Goal: Information Seeking & Learning: Learn about a topic

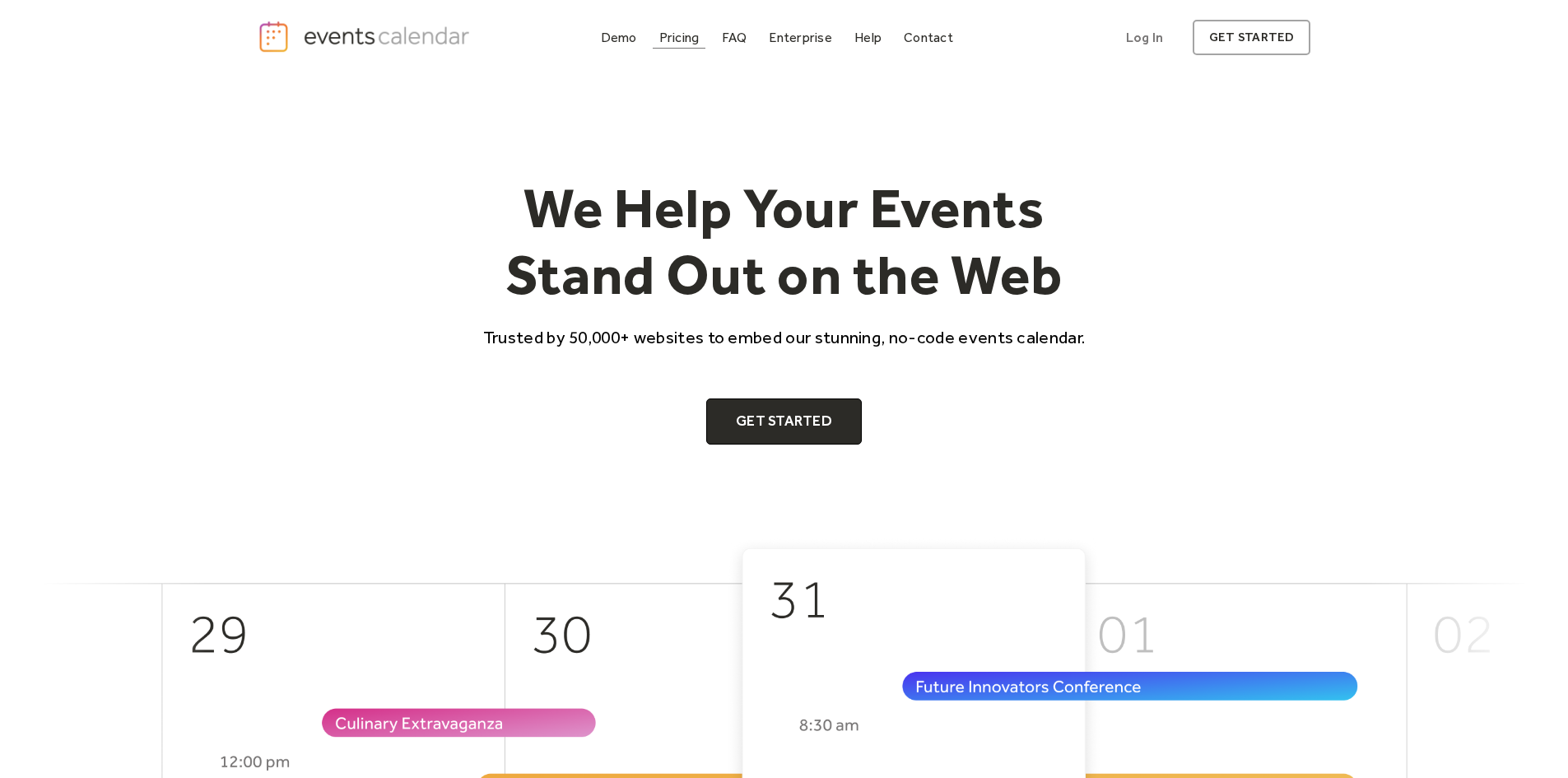
click at [672, 35] on div "Pricing" at bounding box center [680, 37] width 41 height 9
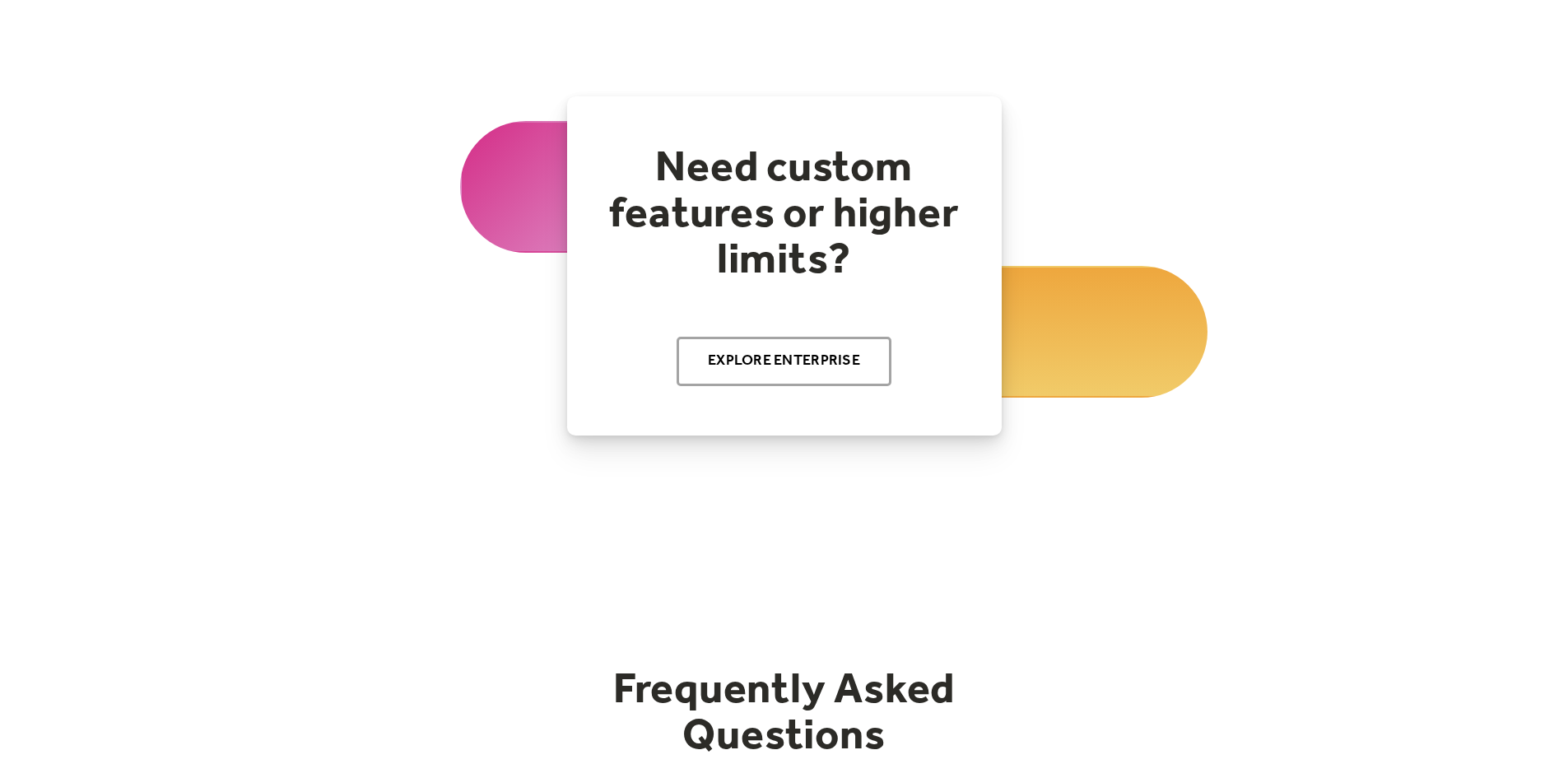
scroll to position [1843, 0]
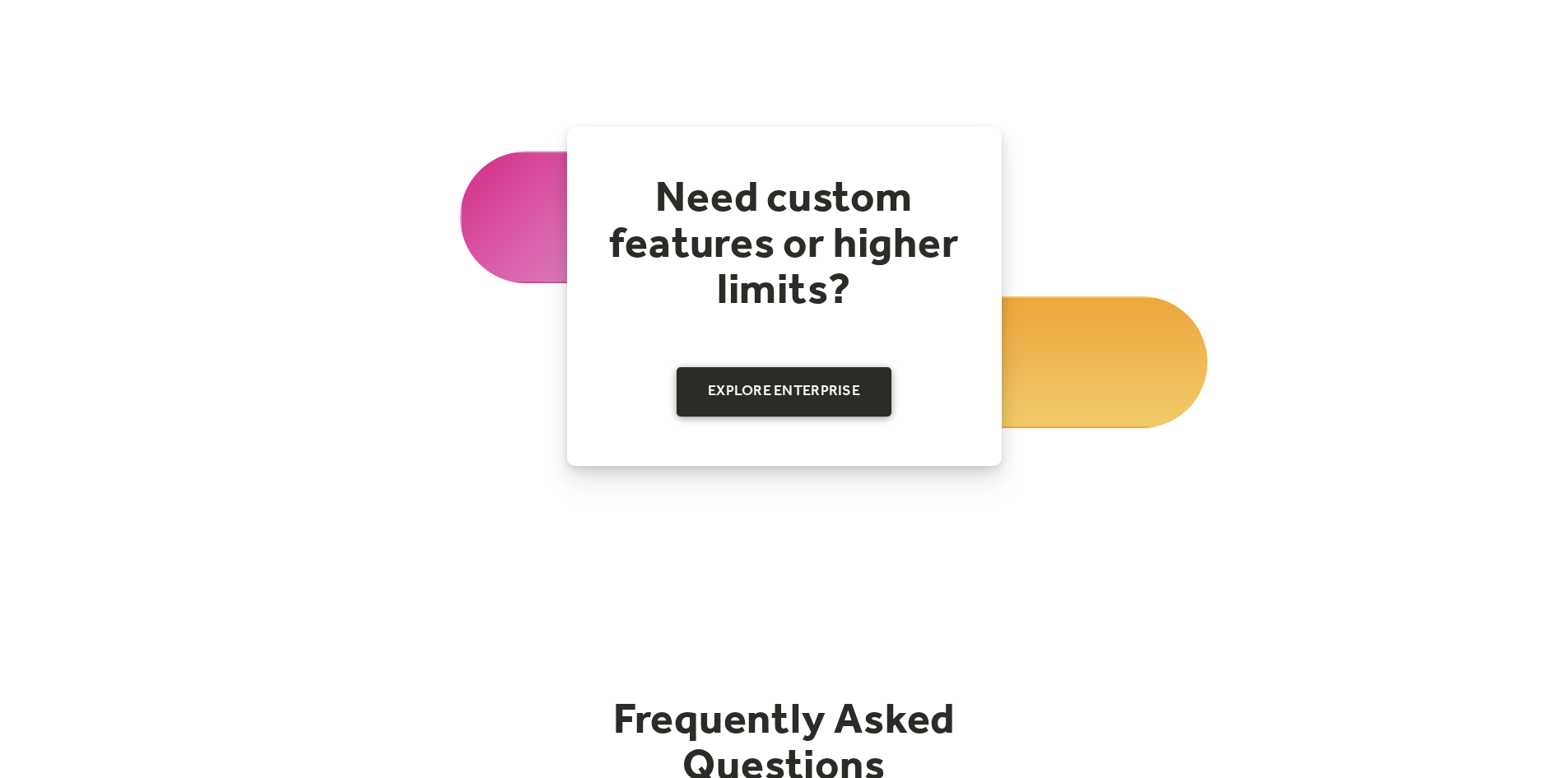
click at [860, 399] on link "Explore Enterprise" at bounding box center [784, 391] width 215 height 49
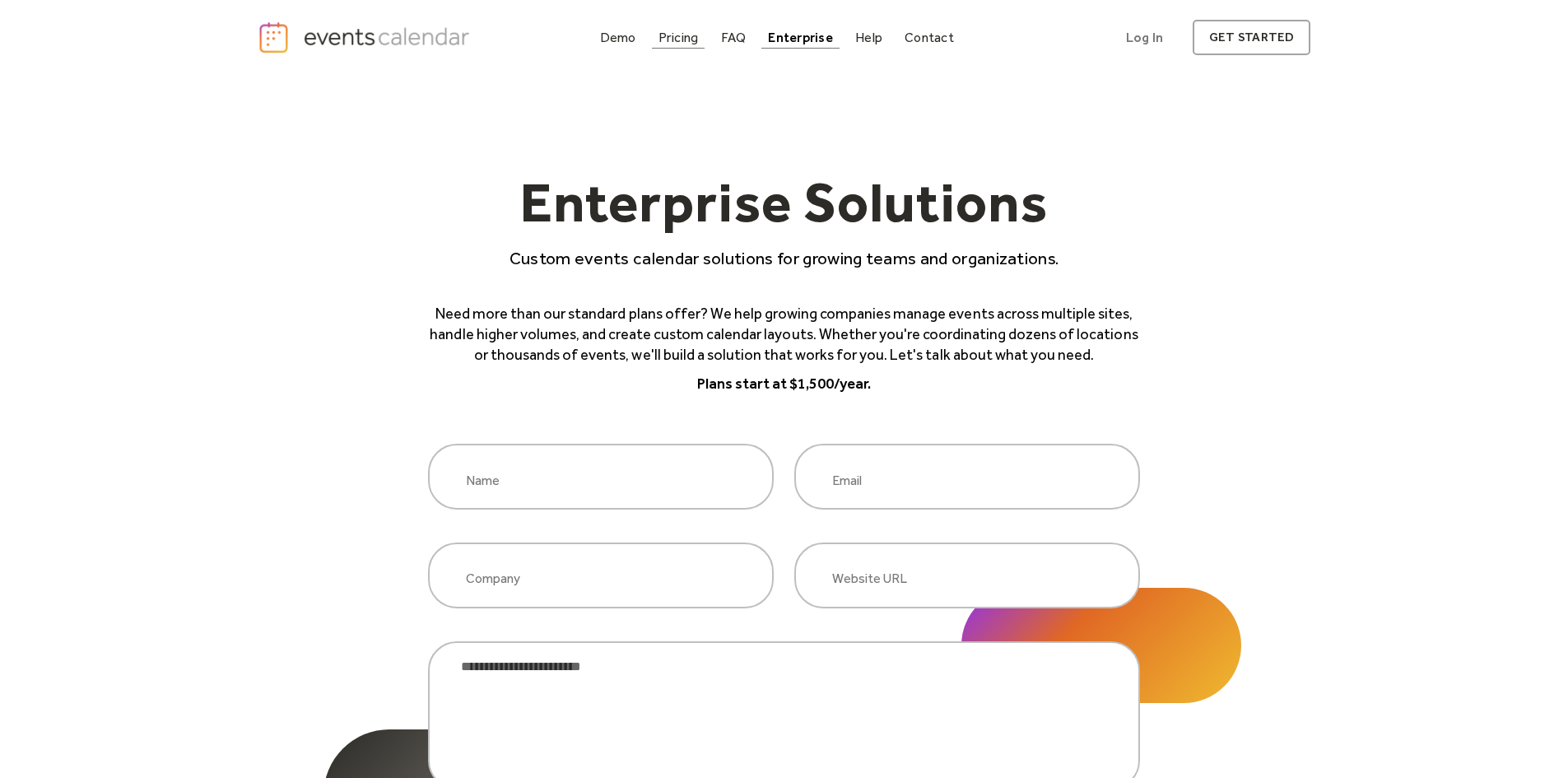
click at [686, 37] on div "Pricing" at bounding box center [679, 37] width 41 height 9
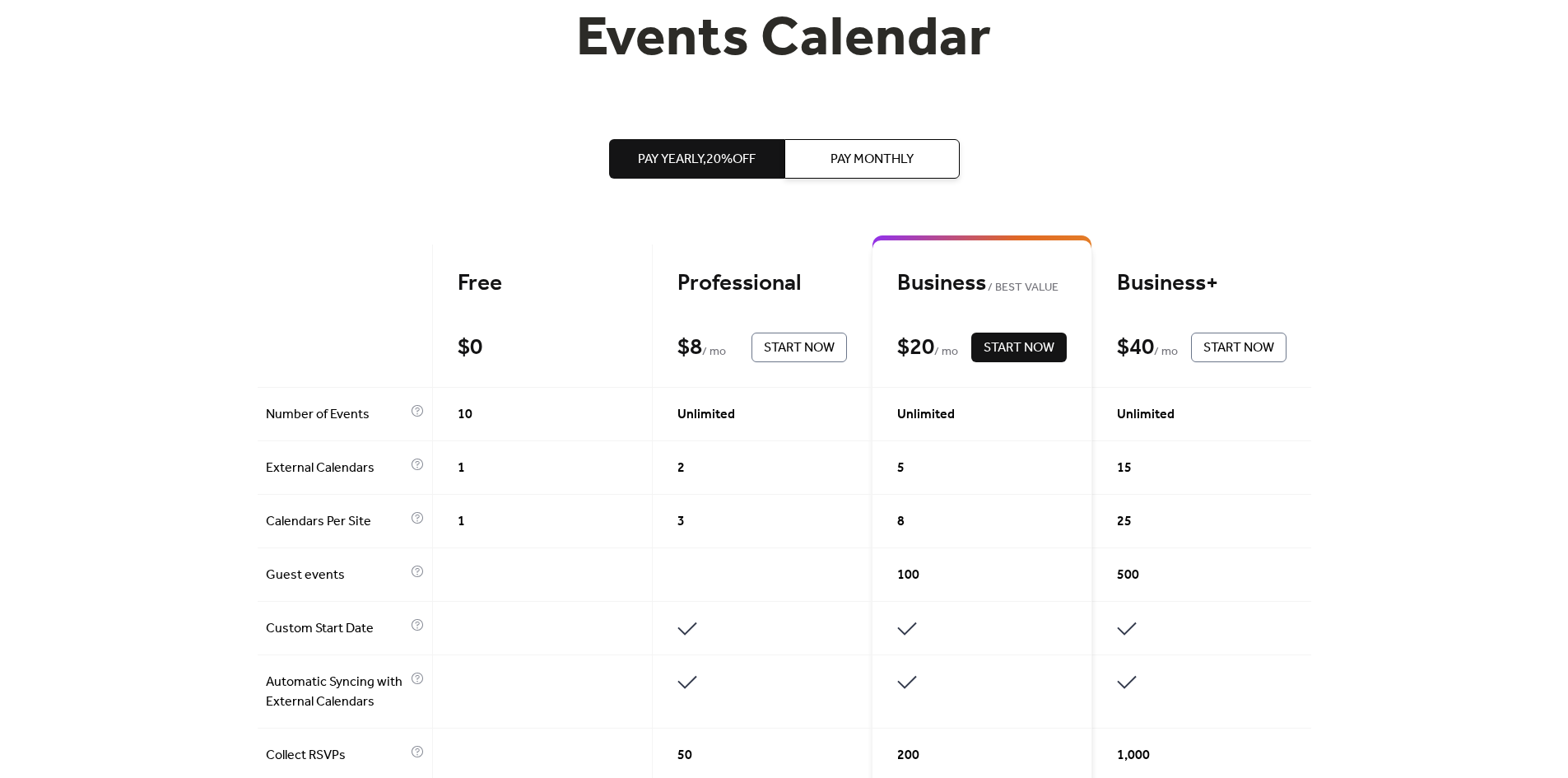
scroll to position [247, 0]
